Goal: Task Accomplishment & Management: Complete application form

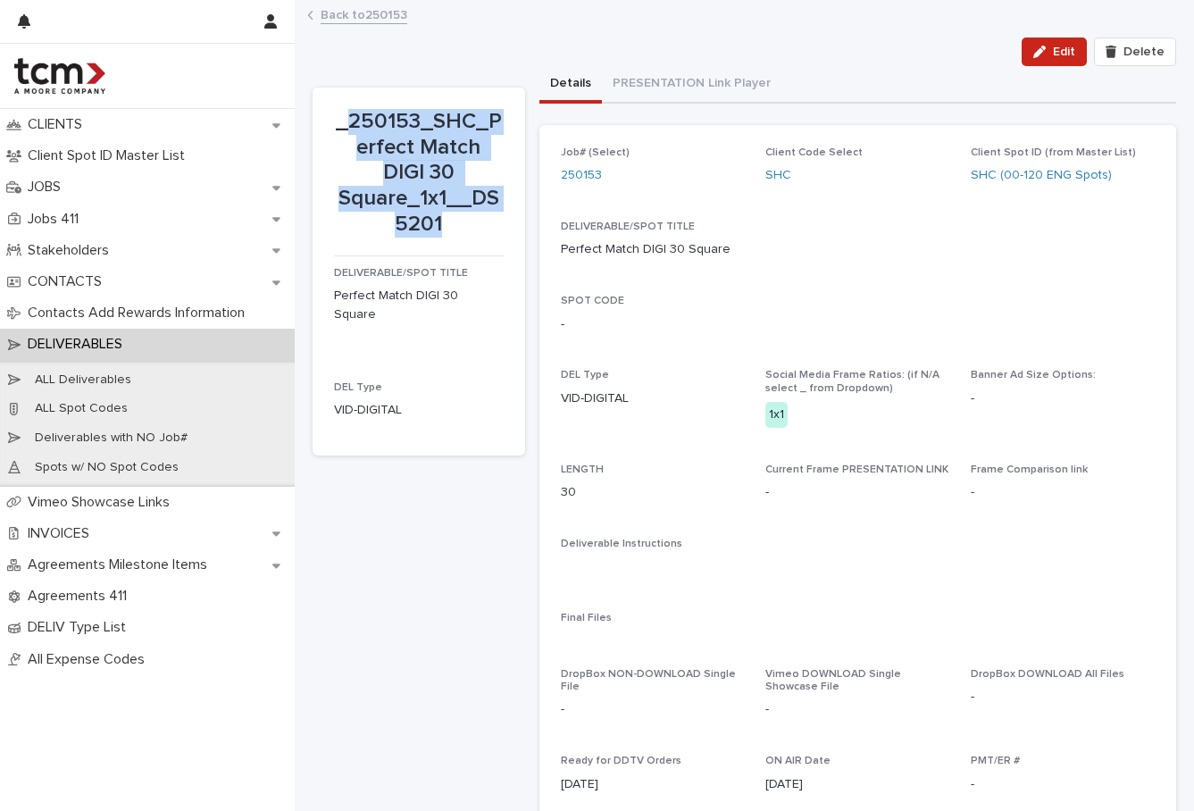
click at [369, 10] on link "Back to 250153" at bounding box center [364, 14] width 87 height 21
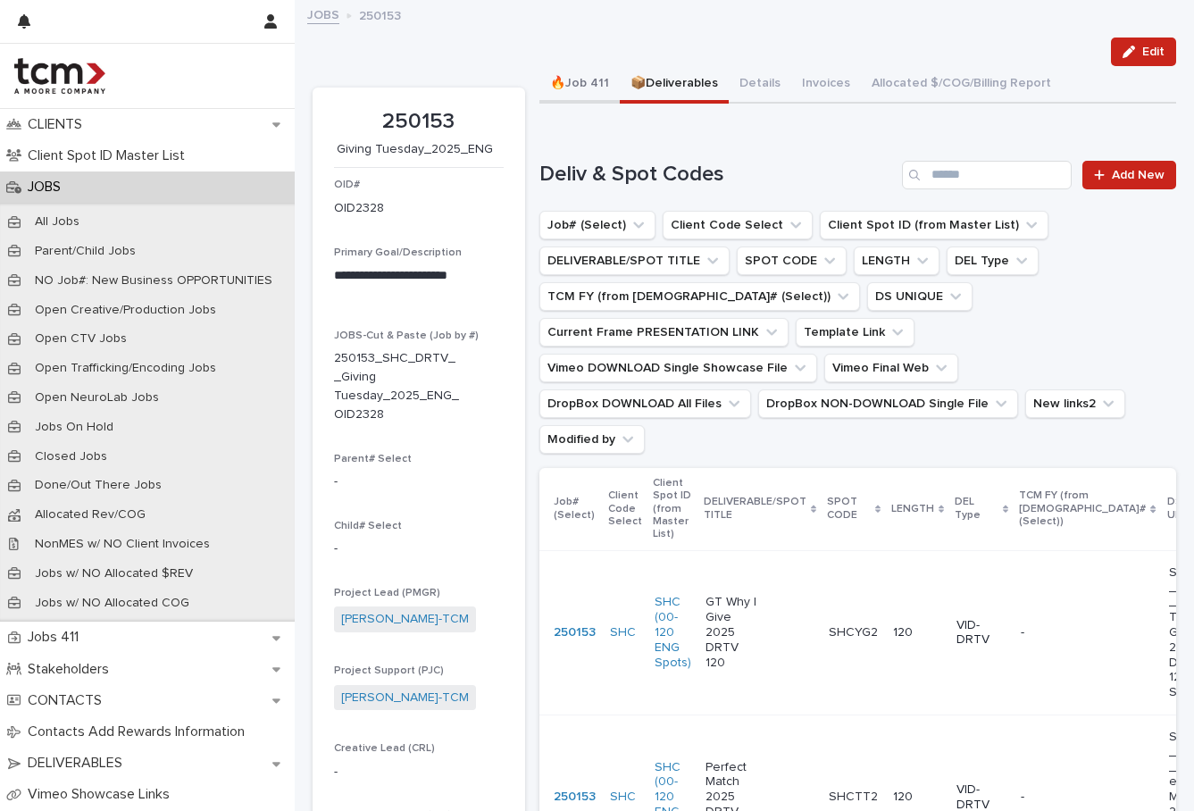
click at [592, 89] on button "🔥Job 411" at bounding box center [580, 85] width 80 height 38
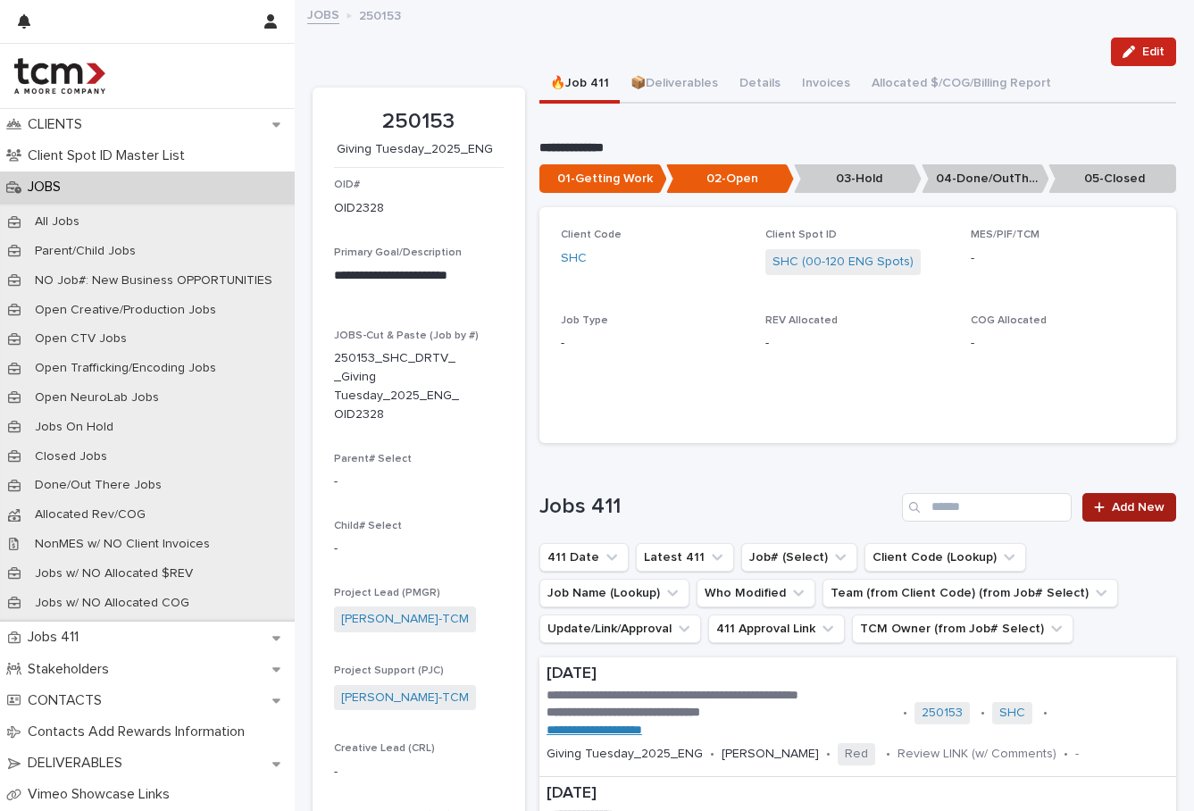
click at [1110, 510] on link "Add New" at bounding box center [1130, 507] width 94 height 29
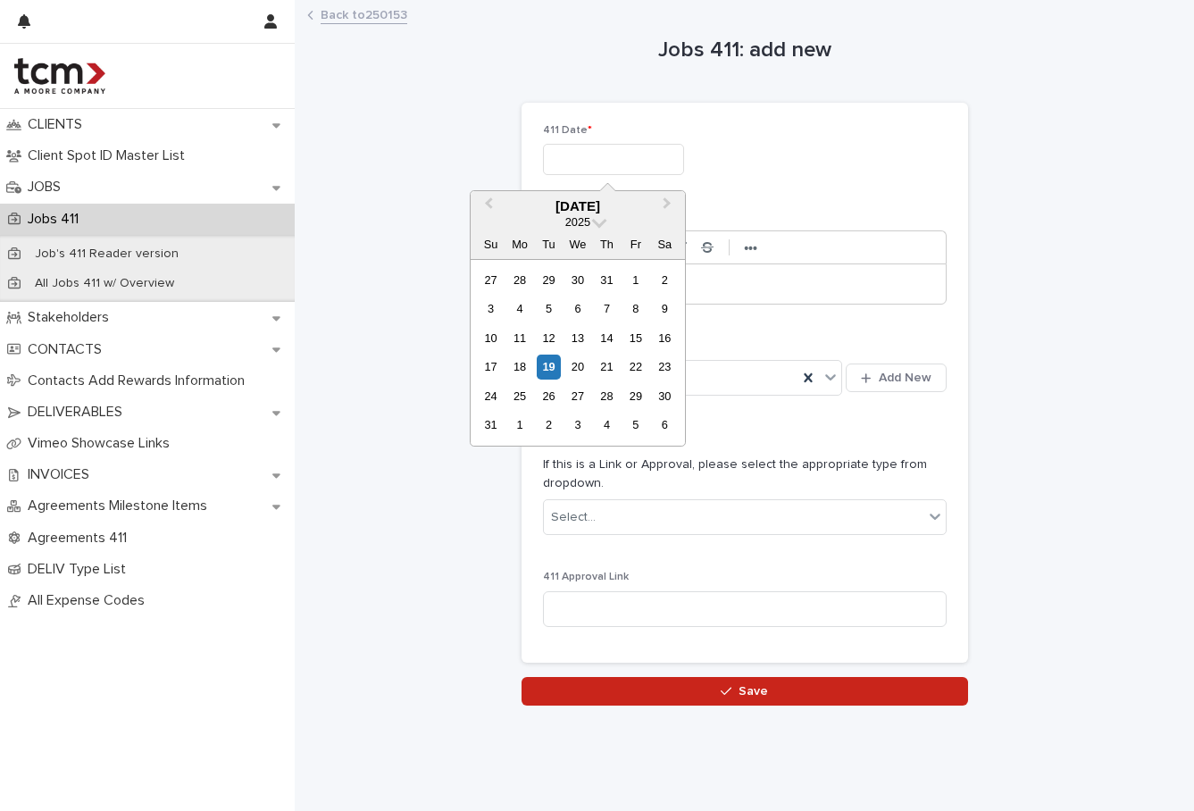
click at [621, 169] on input "text" at bounding box center [613, 159] width 141 height 31
click at [556, 361] on div "19" at bounding box center [549, 367] width 24 height 24
type input "**********"
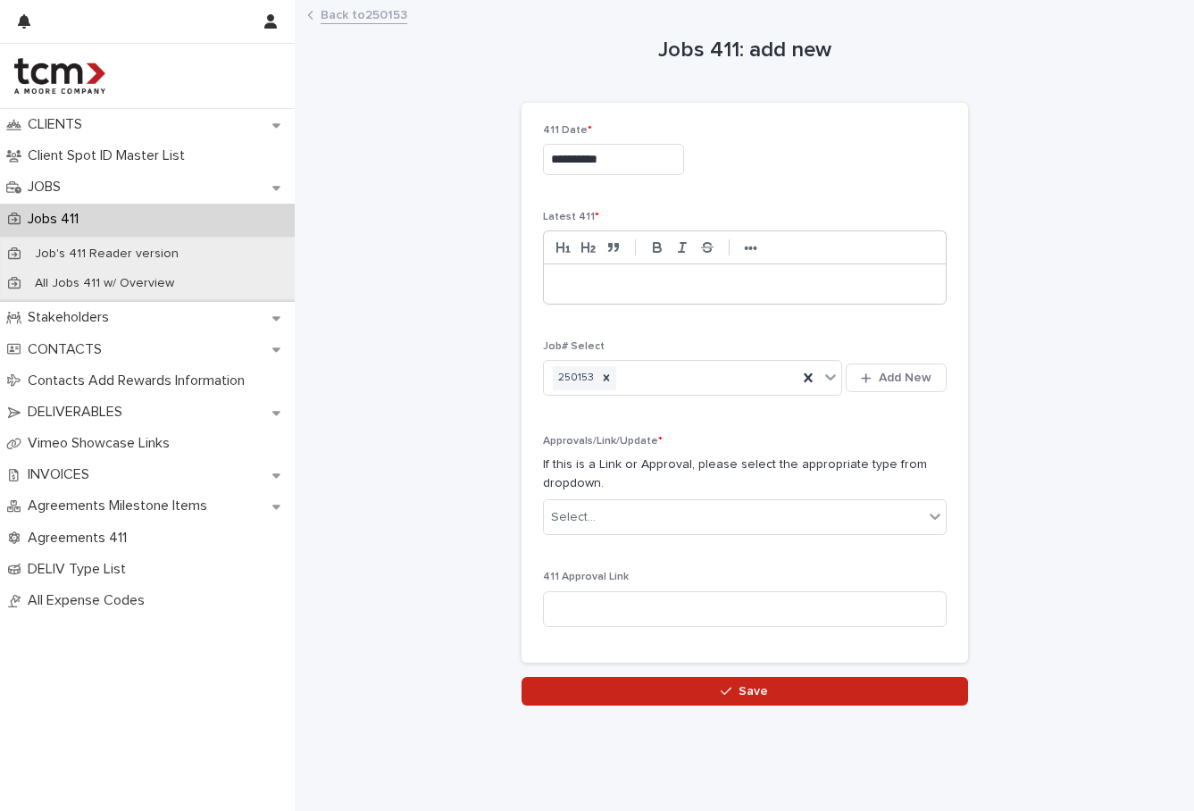
click at [627, 278] on p at bounding box center [744, 284] width 375 height 18
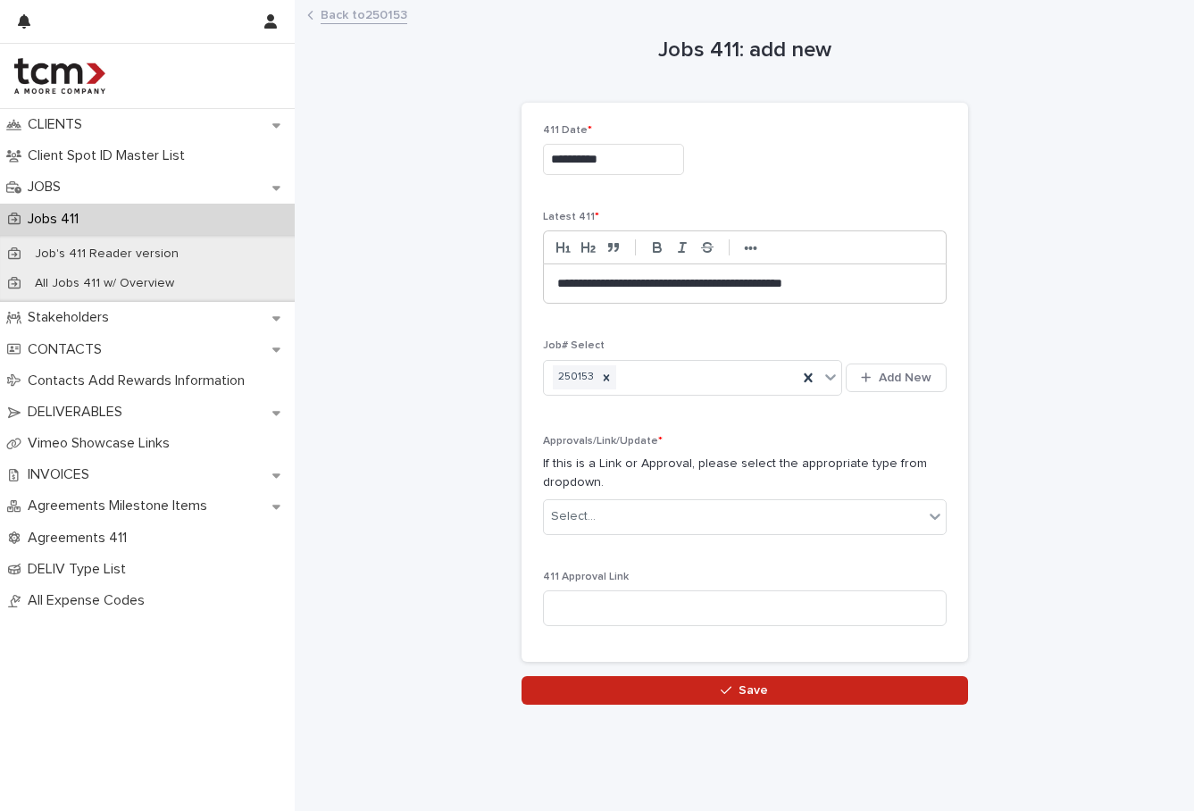
scroll to position [10, 1]
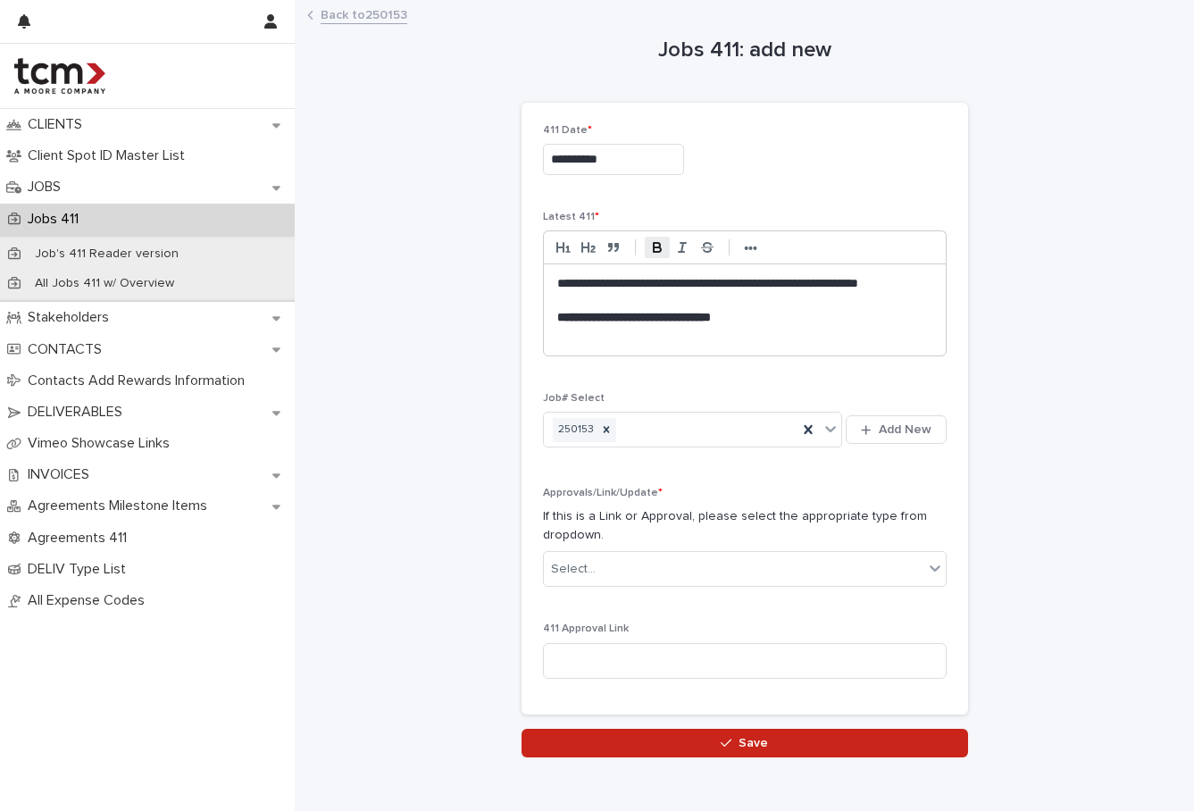
click at [832, 337] on p "﻿" at bounding box center [744, 336] width 375 height 18
click at [648, 566] on div "Select..." at bounding box center [734, 569] width 380 height 29
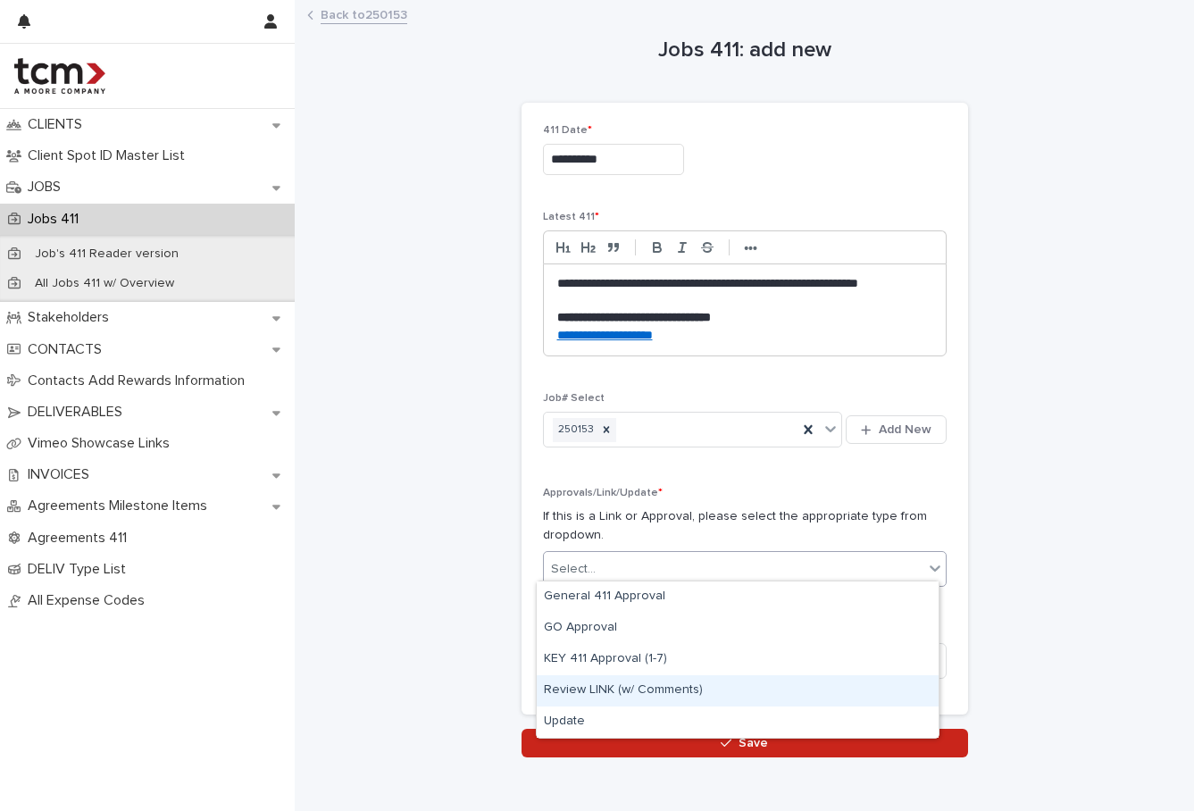
click at [691, 690] on div "Review LINK (w/ Comments)" at bounding box center [738, 690] width 402 height 31
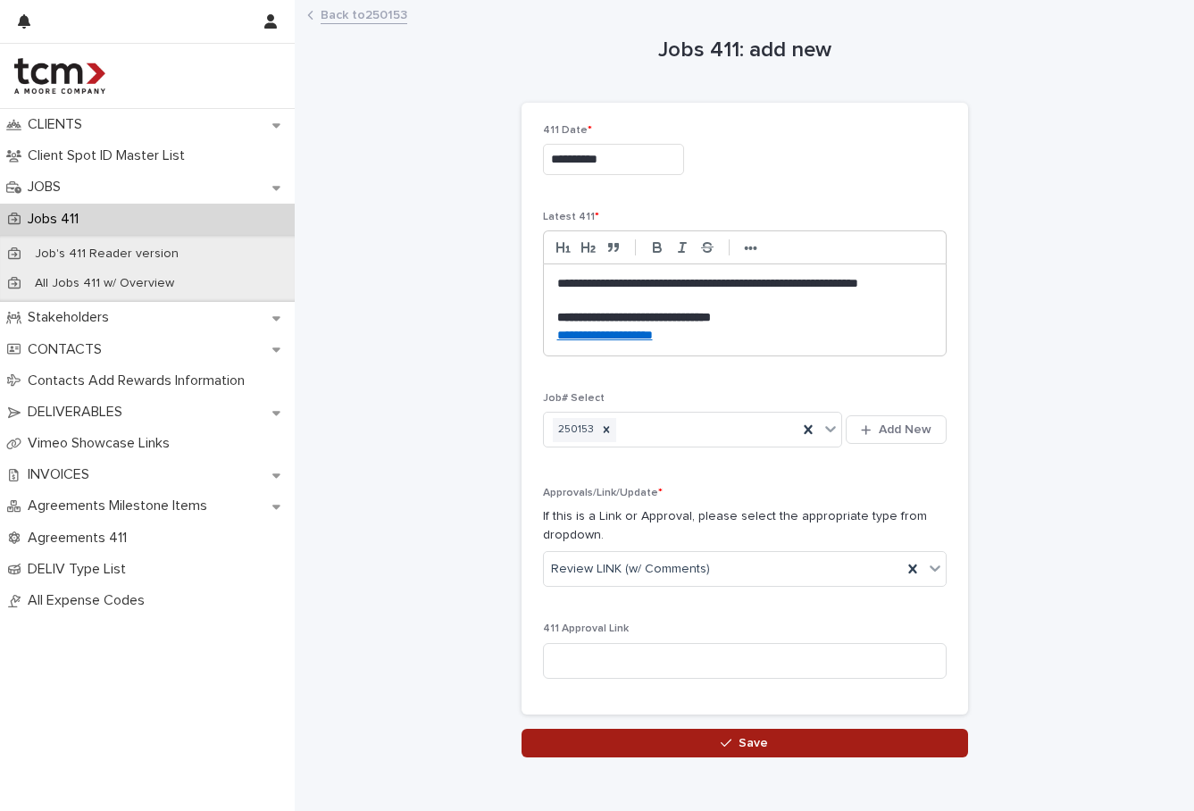
click at [675, 734] on button "Save" at bounding box center [745, 743] width 447 height 29
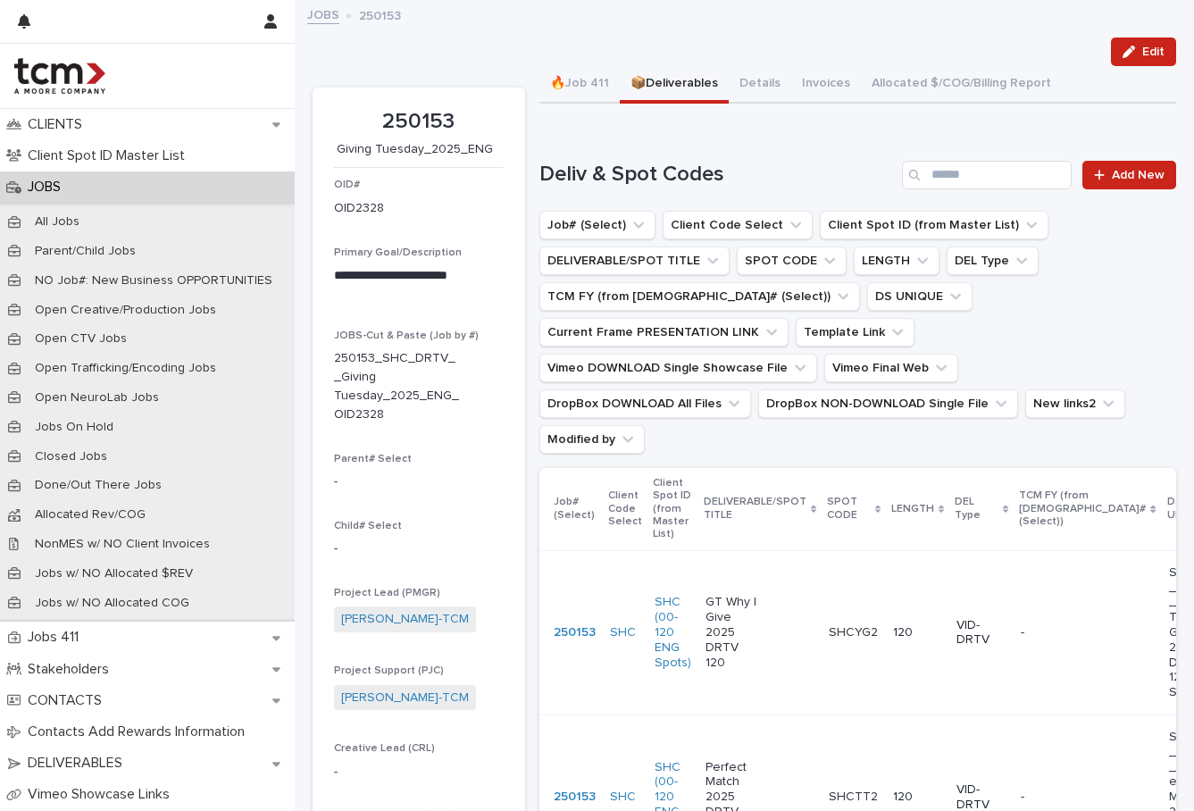
click at [699, 79] on button "📦Deliverables" at bounding box center [674, 85] width 109 height 38
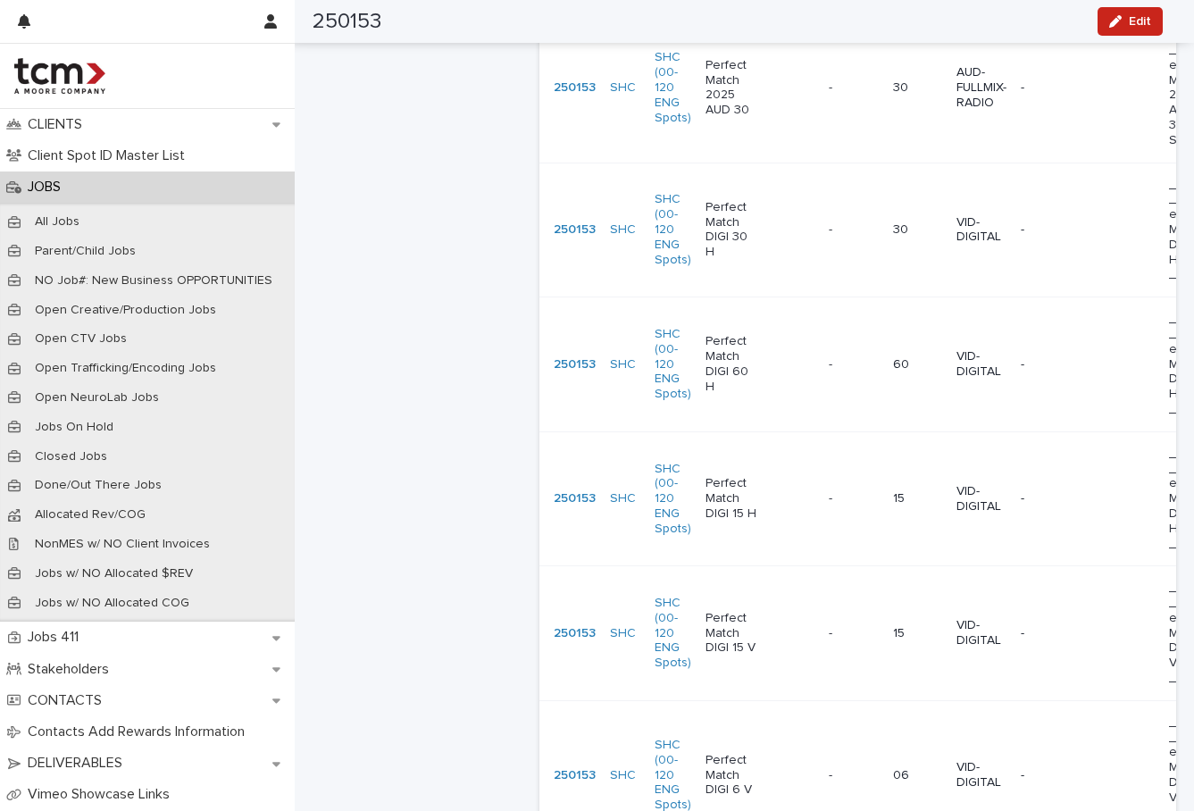
scroll to position [1852, 0]
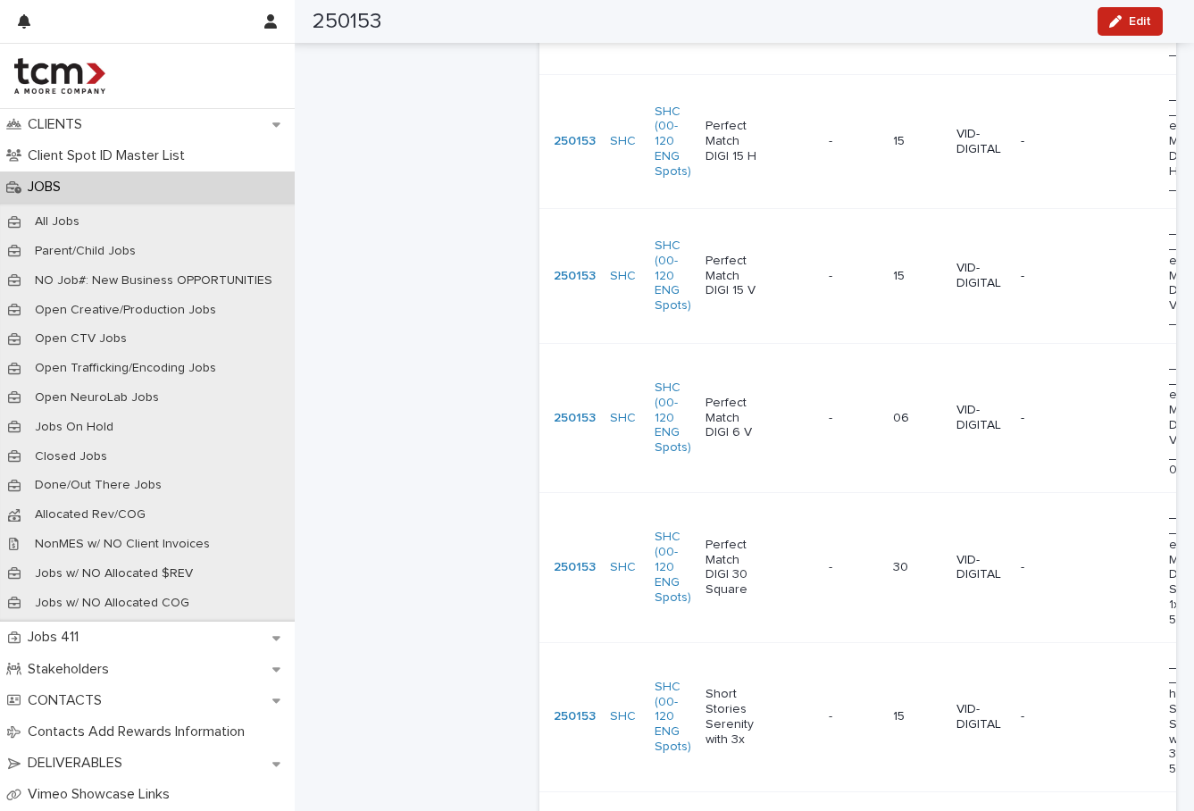
click at [738, 538] on p "Perfect Match DIGI 30 Square" at bounding box center [732, 568] width 53 height 60
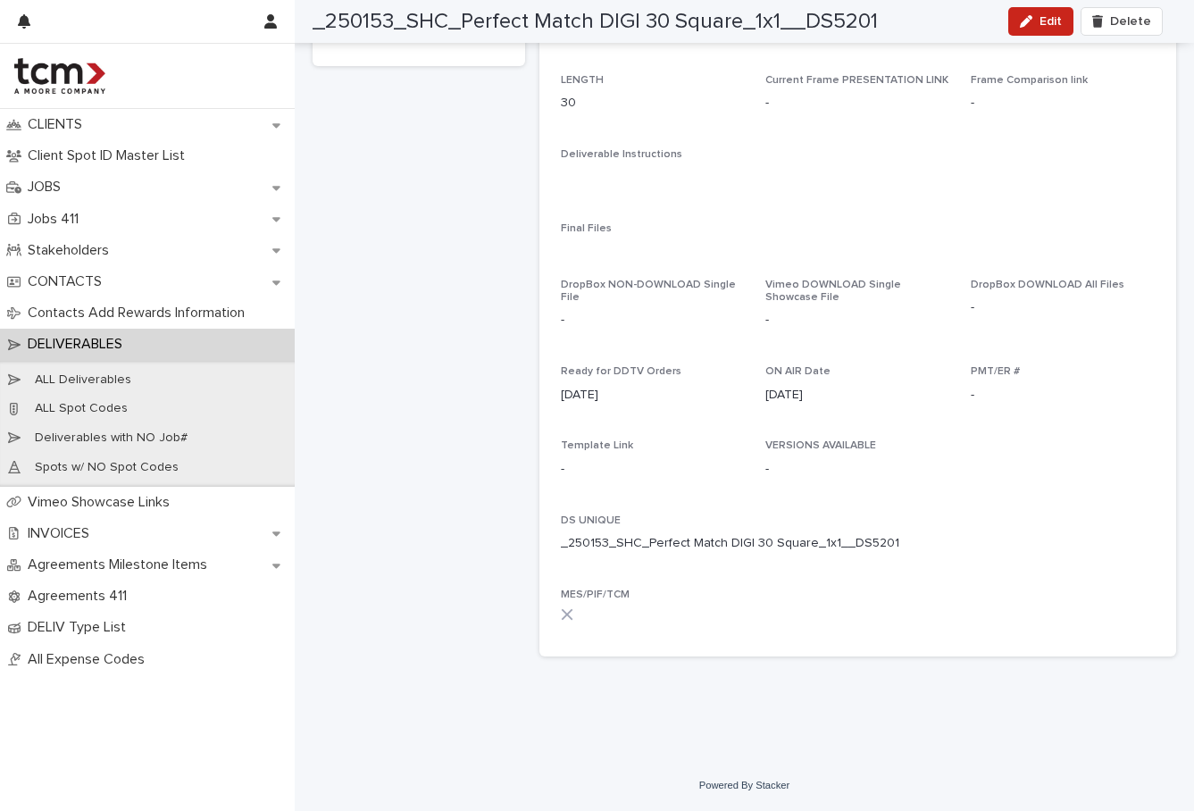
scroll to position [376, 0]
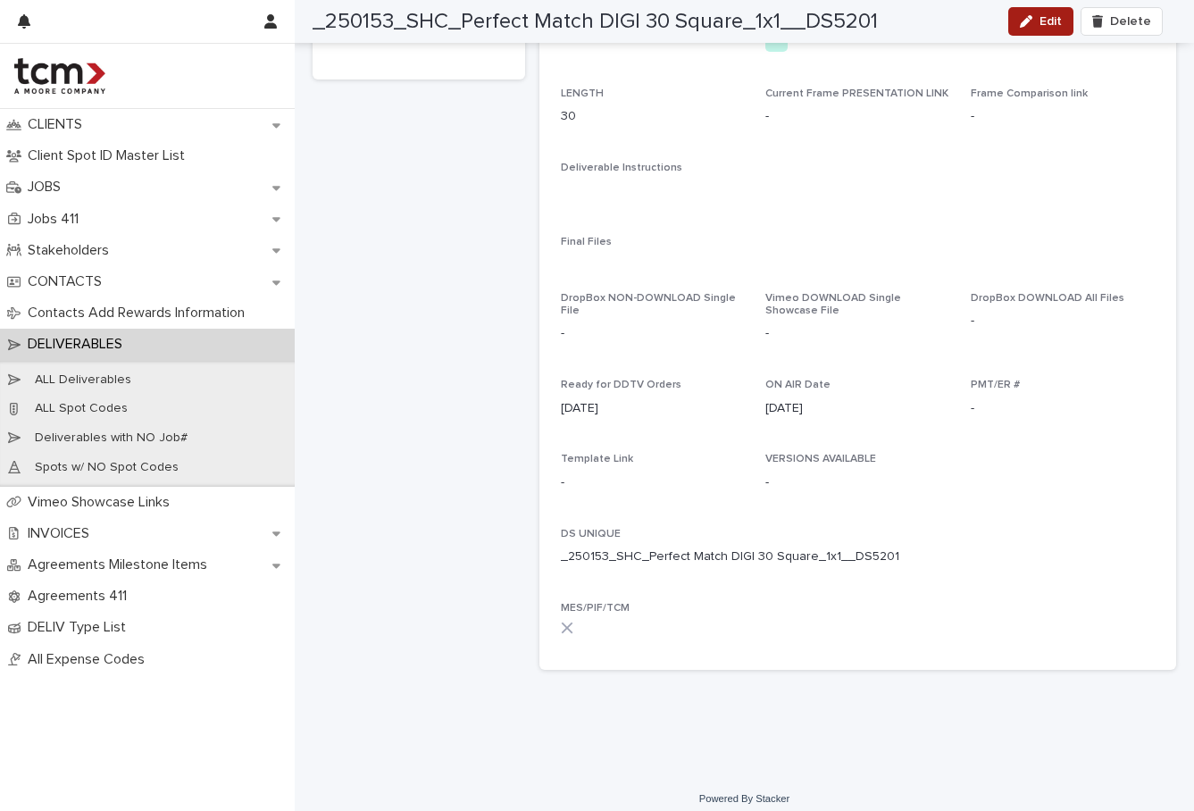
click at [1040, 18] on div "button" at bounding box center [1030, 21] width 20 height 13
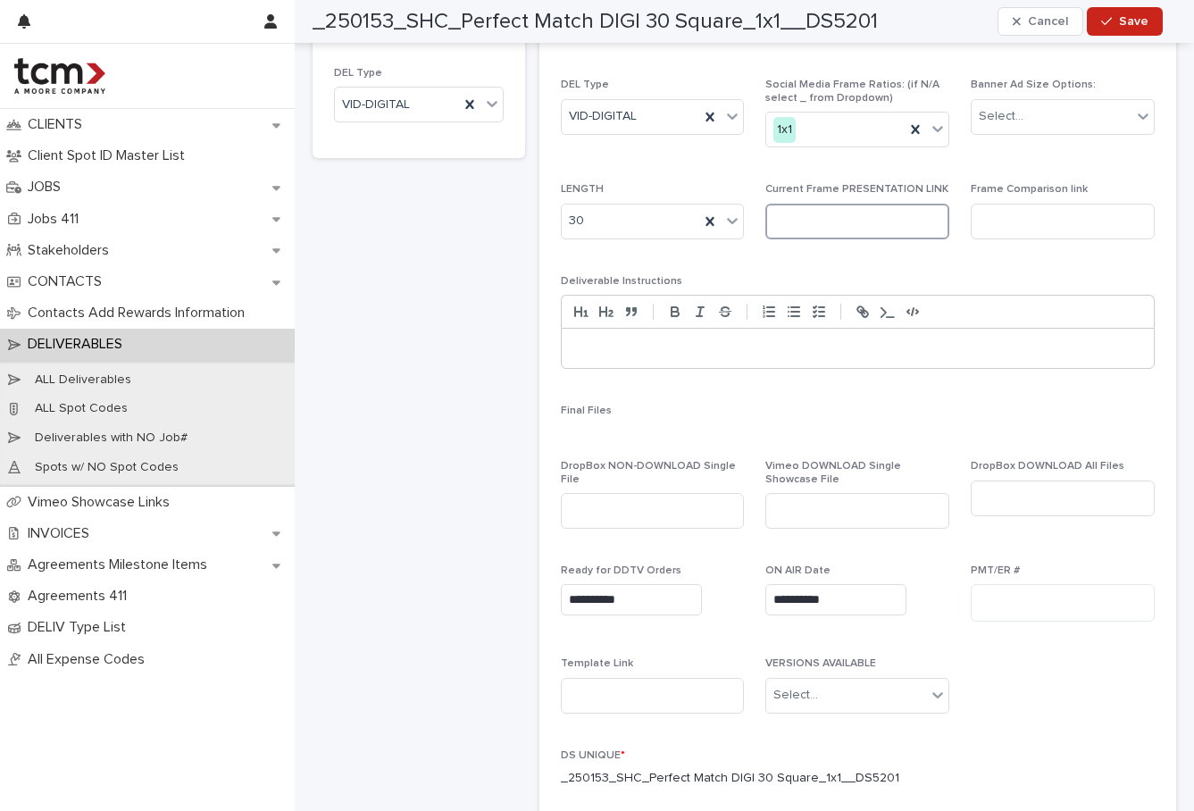
click at [836, 212] on input at bounding box center [858, 222] width 184 height 36
paste input "**********"
type input "**********"
click at [1123, 24] on span "Save" at bounding box center [1133, 21] width 29 height 13
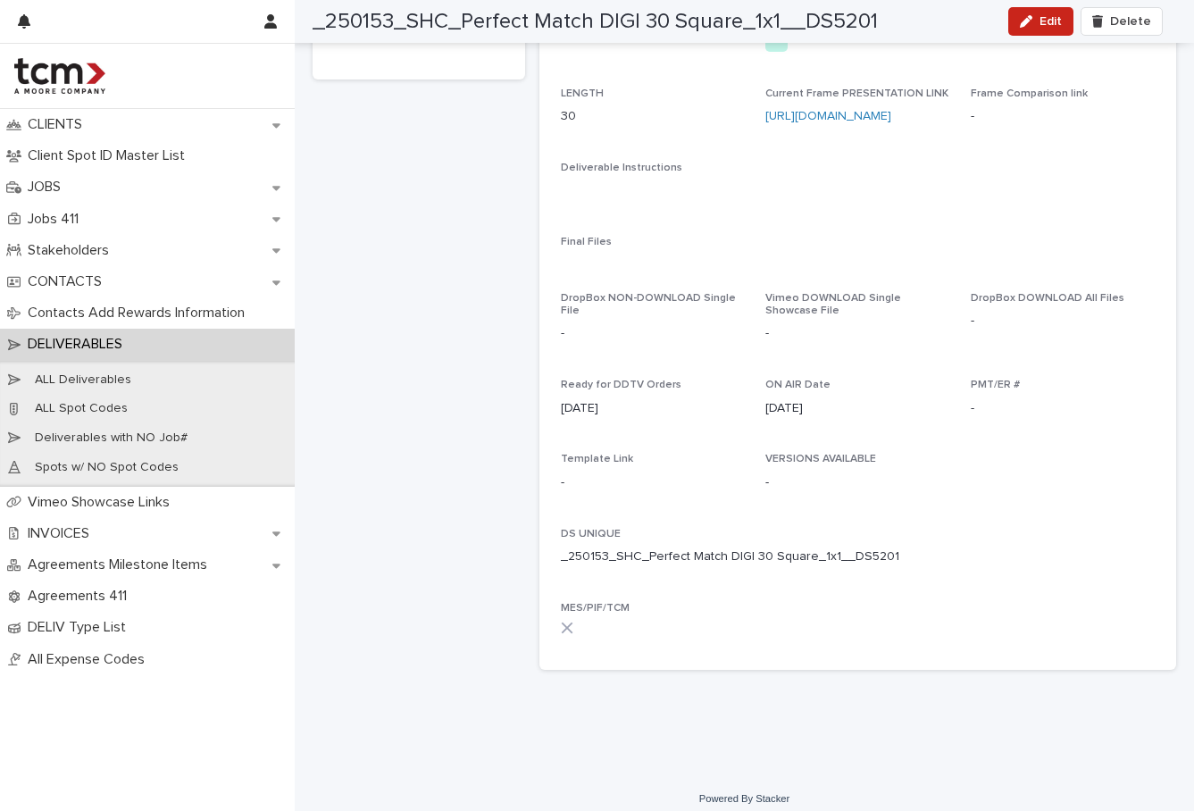
scroll to position [0, 0]
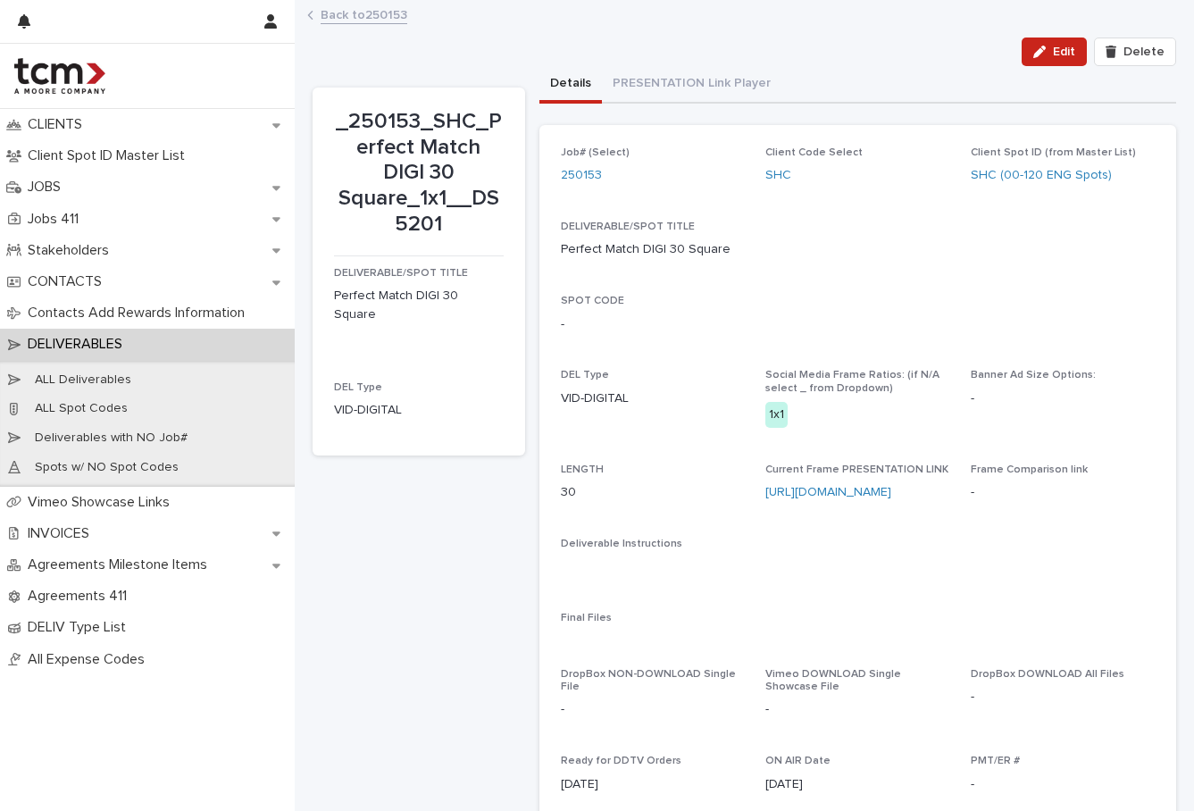
click at [390, 10] on link "Back to 250153" at bounding box center [364, 14] width 87 height 21
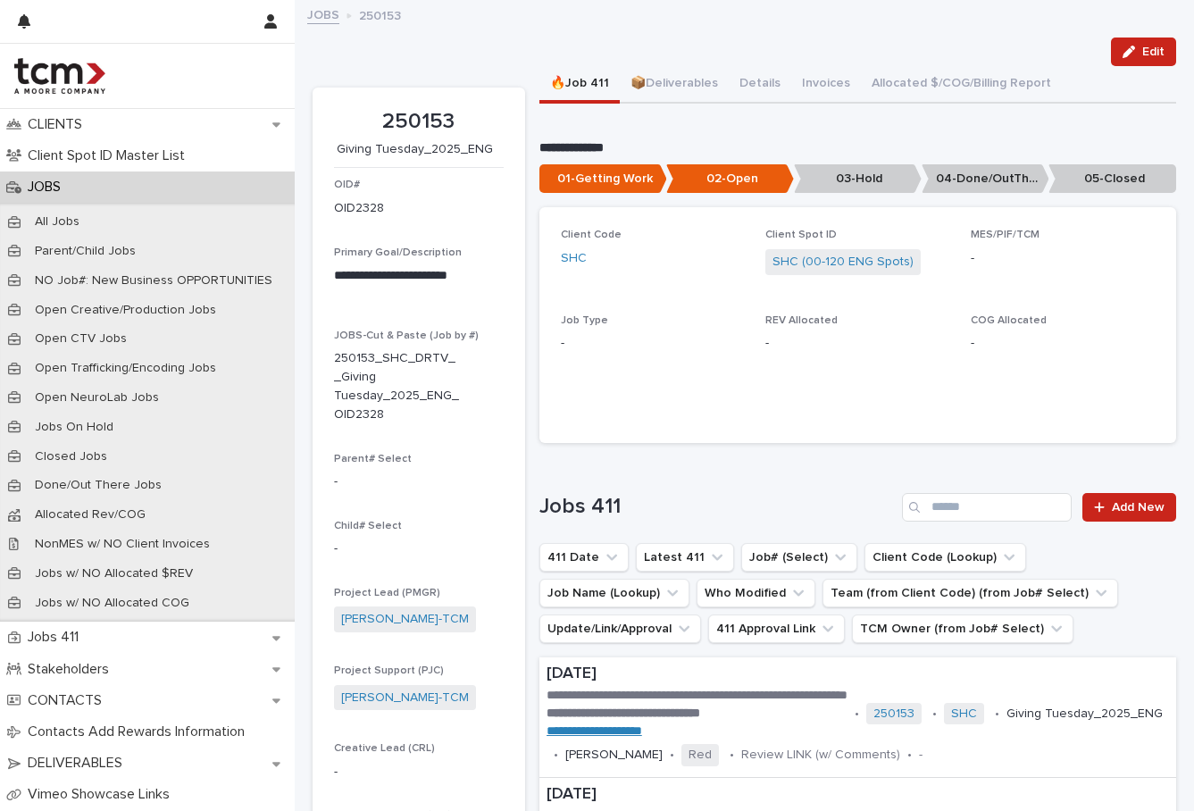
click at [586, 88] on button "🔥Job 411" at bounding box center [580, 85] width 80 height 38
